Goal: Check status: Check status

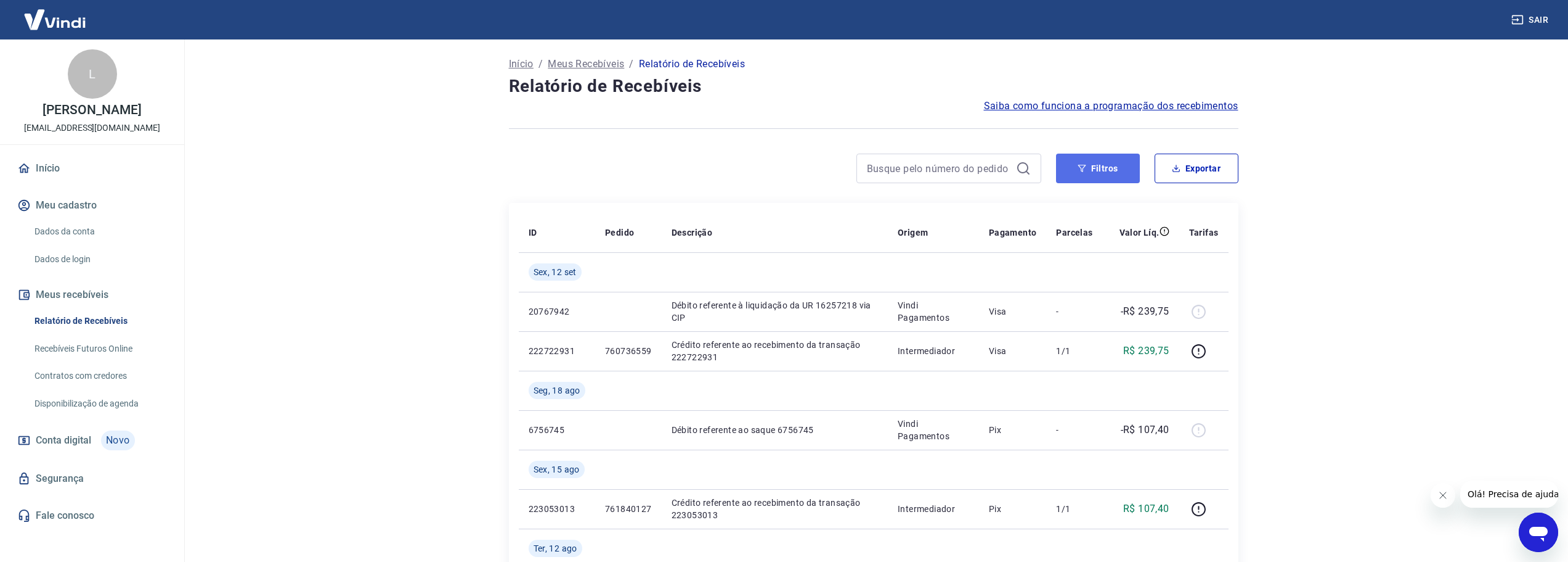
click at [1122, 168] on button "Filtros" at bounding box center [1098, 167] width 84 height 29
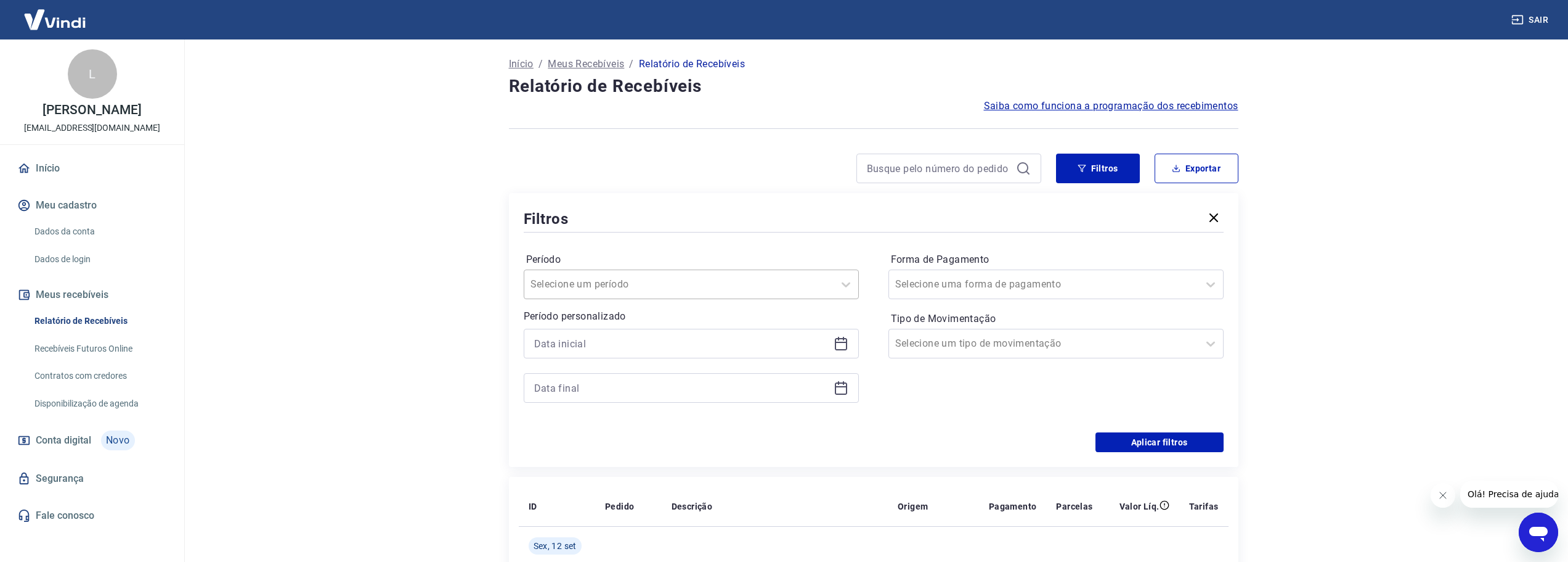
click at [594, 282] on input "Período" at bounding box center [593, 284] width 125 height 15
click at [632, 399] on div "Últimos 15 dias" at bounding box center [691, 408] width 335 height 25
click at [844, 349] on icon at bounding box center [841, 344] width 12 height 12
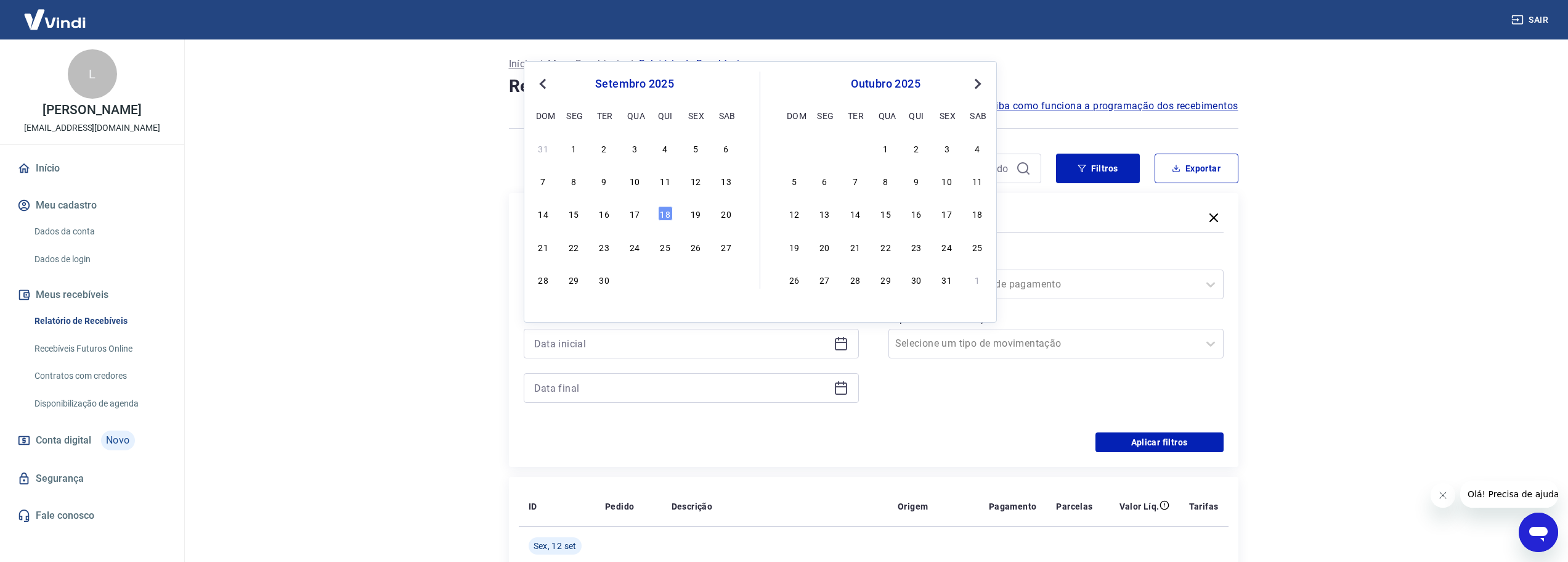
click at [563, 150] on div "31 1 2 3 4 5 6" at bounding box center [634, 148] width 201 height 18
click at [570, 150] on div "1" at bounding box center [573, 148] width 15 height 15
type input "01/09/2025"
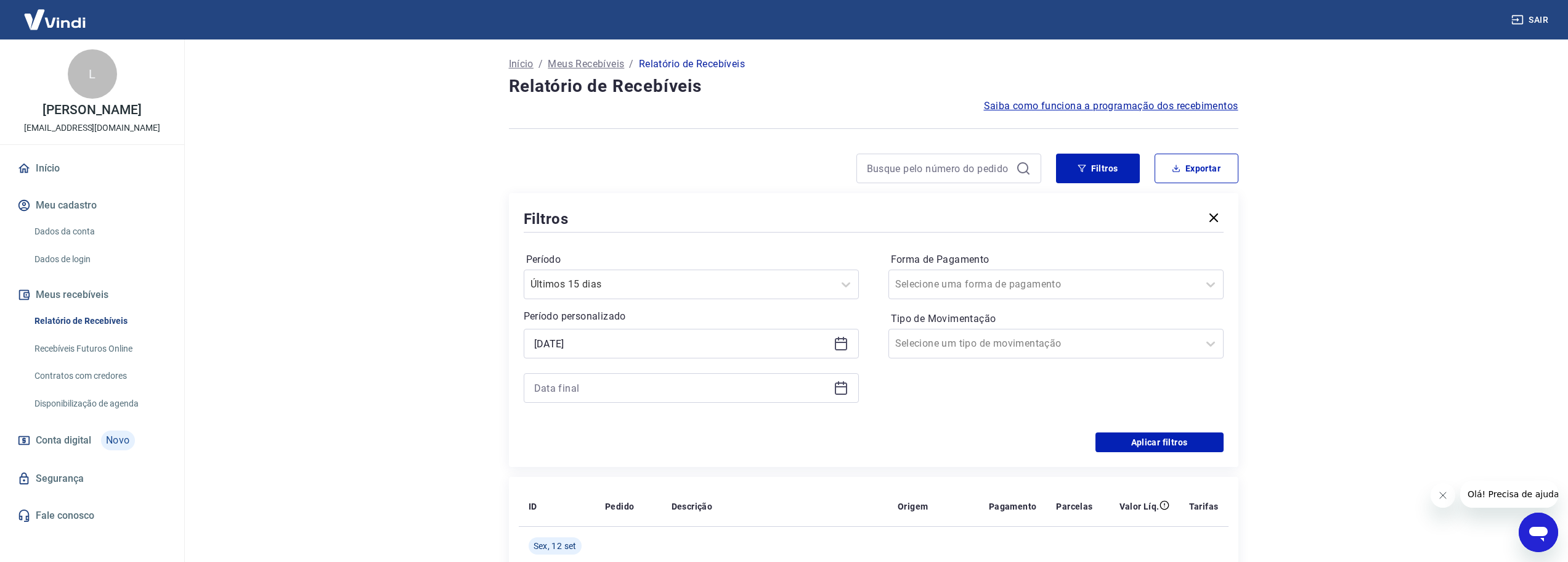
click at [669, 217] on div "Filtros" at bounding box center [873, 219] width 700 height 21
click at [853, 388] on div at bounding box center [691, 388] width 335 height 29
click at [846, 388] on icon at bounding box center [841, 389] width 12 height 12
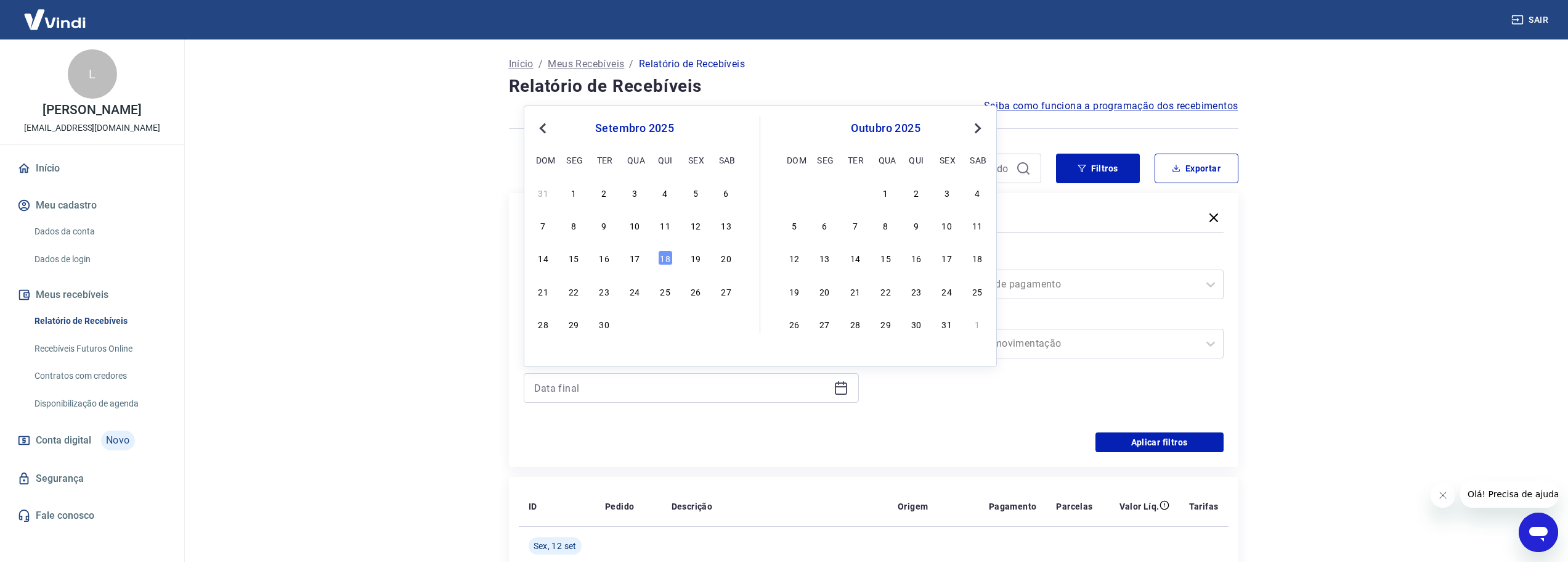
drag, startPoint x: 663, startPoint y: 263, endPoint x: 820, endPoint y: 364, distance: 186.7
click at [664, 263] on div "18" at bounding box center [665, 258] width 15 height 15
type input "18/09/2025"
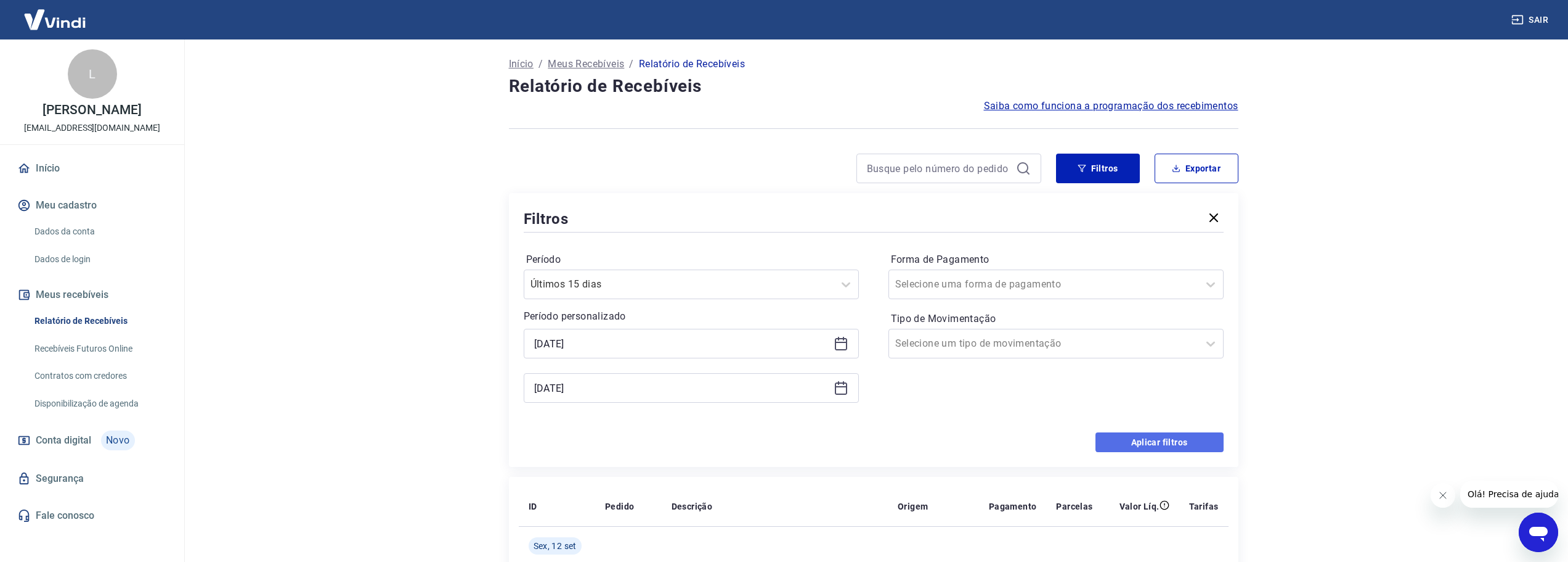
click at [1155, 447] on button "Aplicar filtros" at bounding box center [1159, 442] width 128 height 19
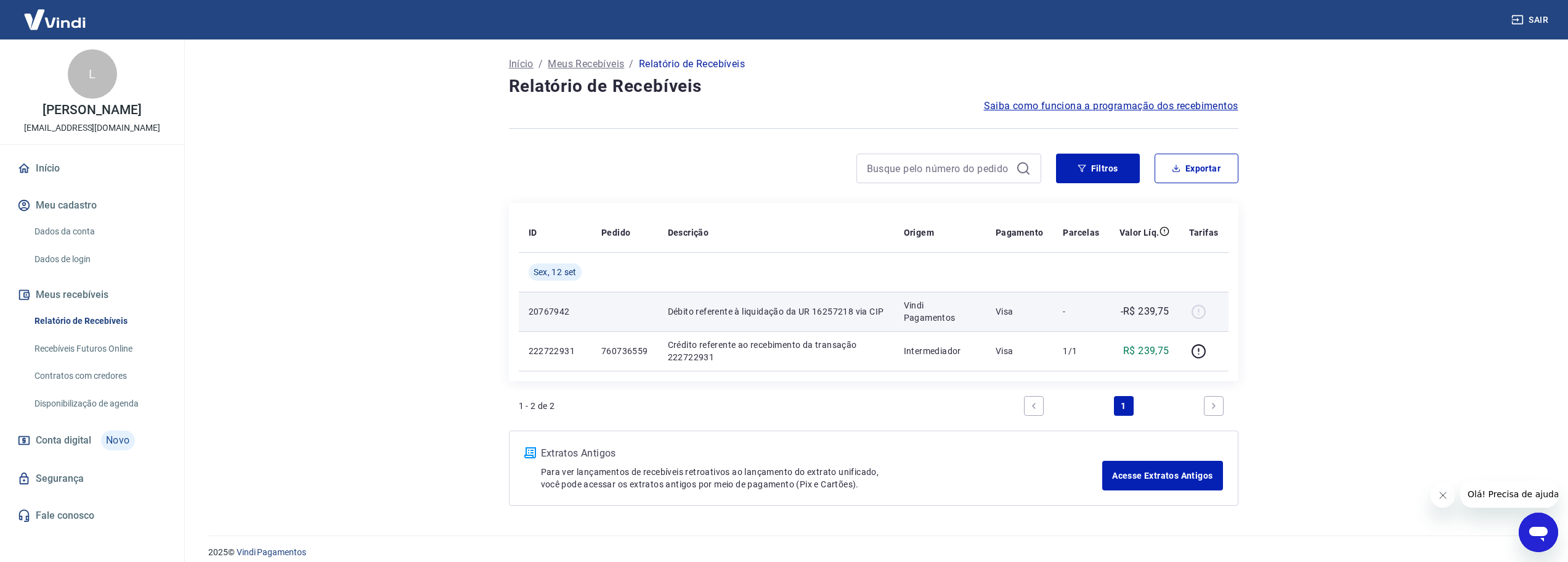
scroll to position [12, 0]
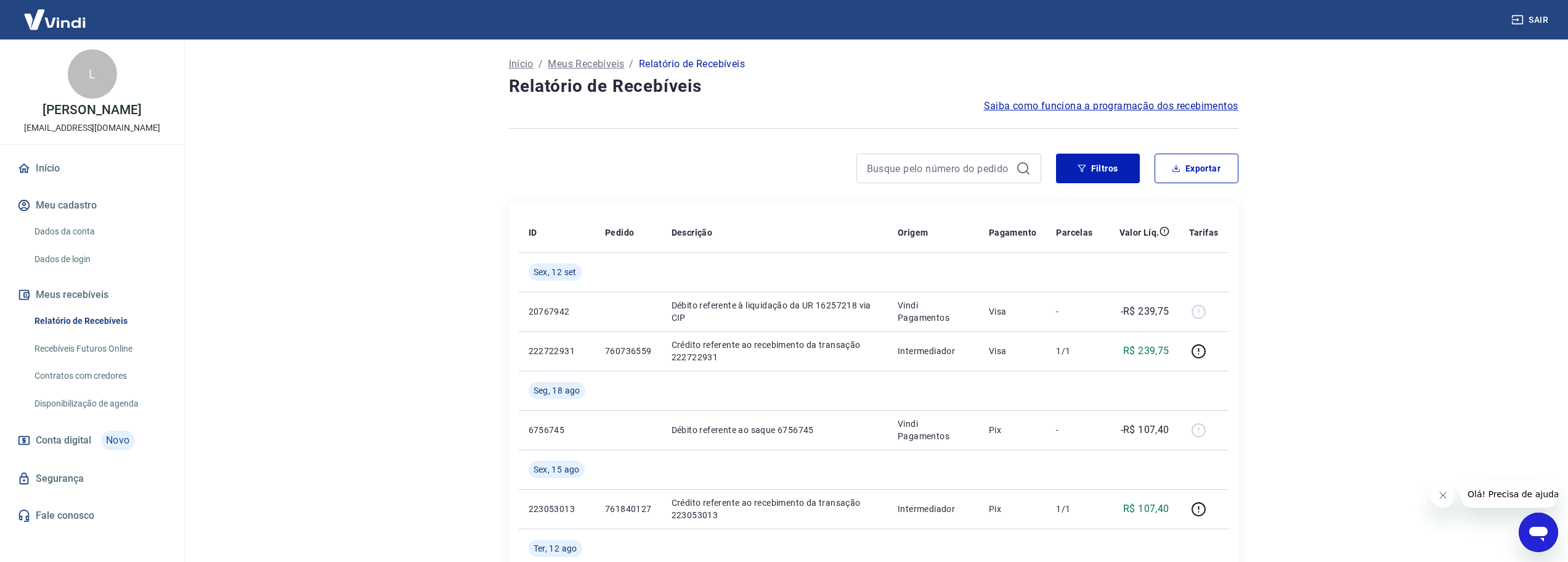
click at [347, 341] on main "Início / Meus Recebíveis / Relatório de Recebíveis Relatório de Recebíveis Saib…" at bounding box center [873, 301] width 1389 height 522
